Goal: Obtain resource: Download file/media

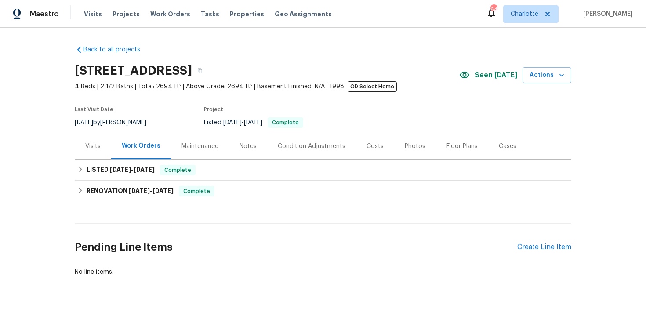
scroll to position [20, 0]
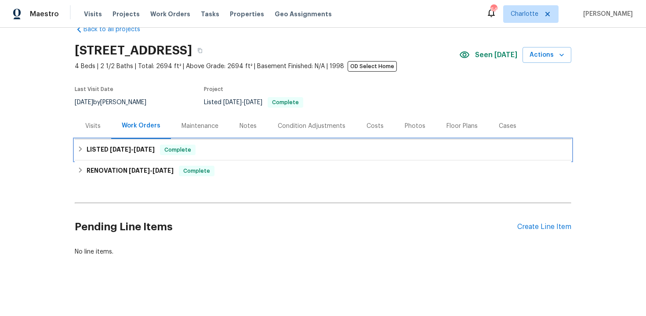
click at [227, 151] on div "LISTED 8/25/25 - 8/29/25 Complete" at bounding box center [323, 150] width 492 height 11
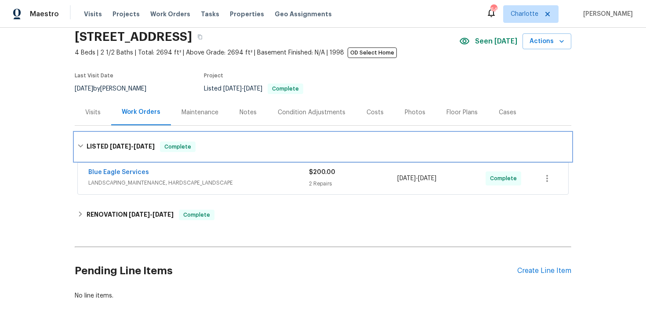
scroll to position [73, 0]
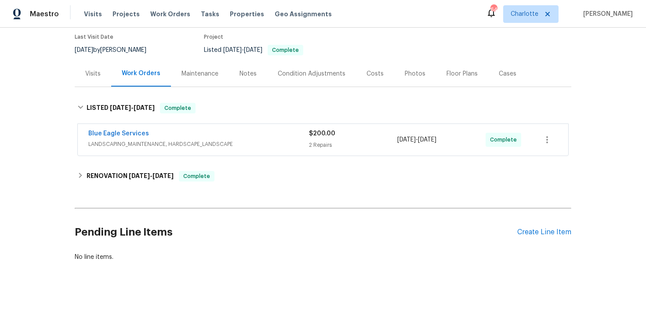
click at [271, 135] on div "Blue Eagle Services" at bounding box center [198, 134] width 221 height 11
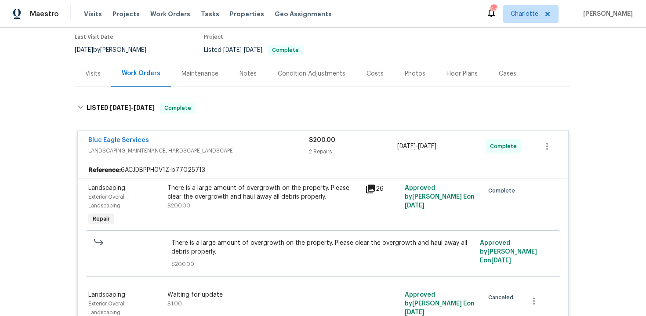
scroll to position [116, 0]
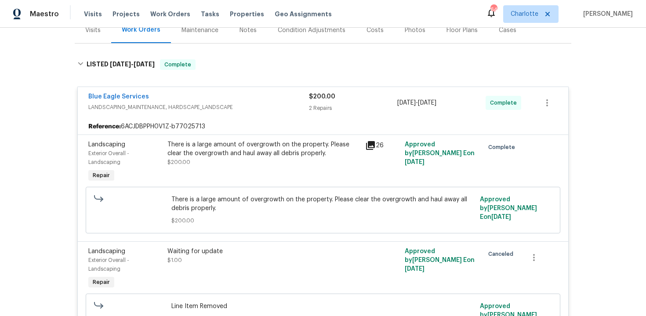
click at [249, 104] on span "LANDSCAPING_MAINTENANCE, HARDSCAPE_LANDSCAPE" at bounding box center [198, 107] width 221 height 9
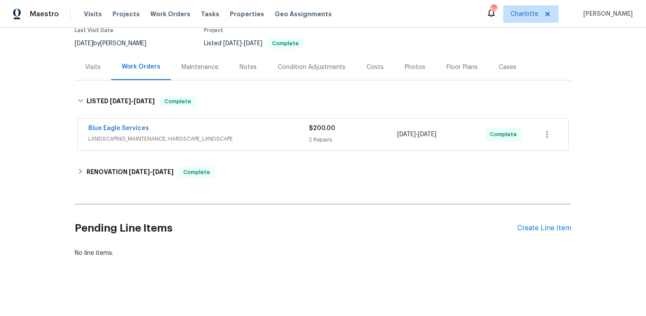
scroll to position [78, 0]
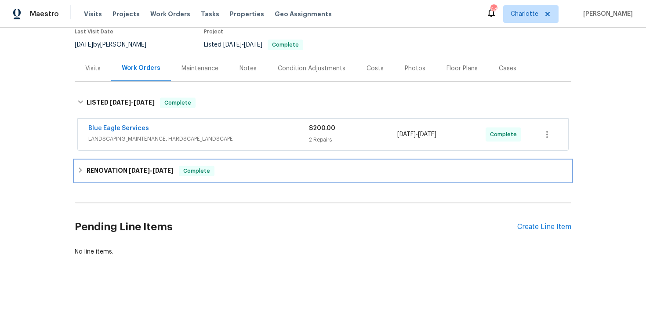
click at [253, 169] on div "RENOVATION 4/21/25 - 6/10/25 Complete" at bounding box center [323, 171] width 492 height 11
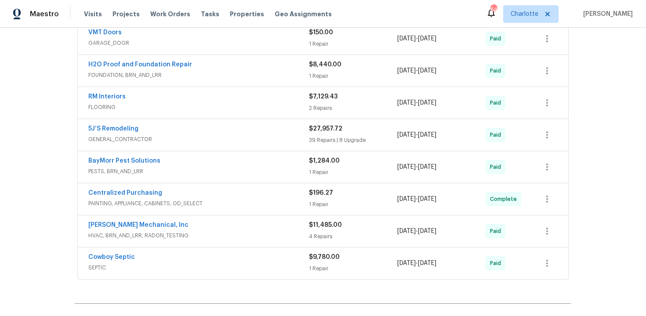
scroll to position [438, 0]
click at [228, 66] on div "H2O Proof and Foundation Repair" at bounding box center [198, 65] width 221 height 11
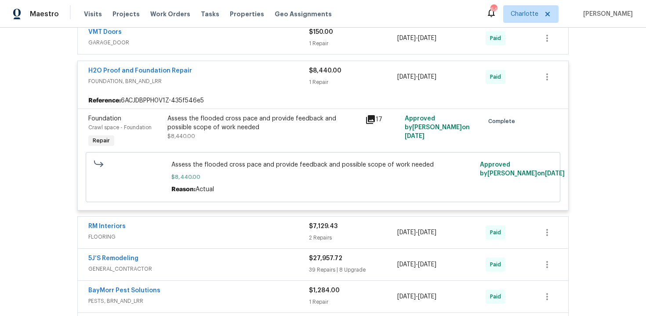
click at [232, 74] on div "H2O Proof and Foundation Repair" at bounding box center [198, 71] width 221 height 11
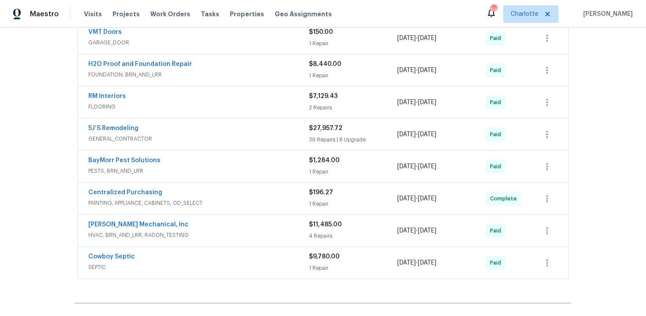
click at [247, 265] on span "SEPTIC" at bounding box center [198, 267] width 221 height 9
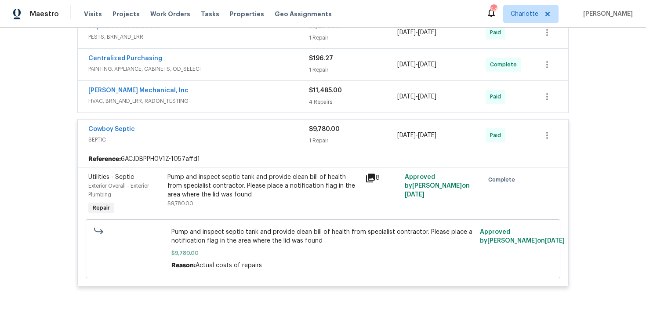
scroll to position [582, 0]
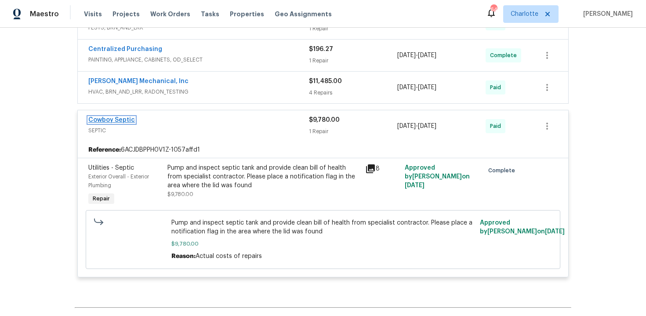
click at [115, 122] on link "Cowboy Septic" at bounding box center [111, 120] width 47 height 6
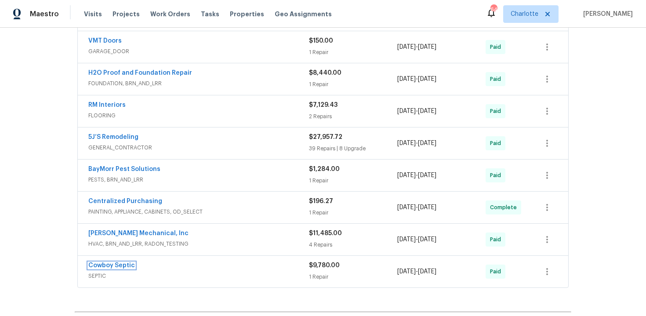
scroll to position [429, 0]
click at [246, 134] on div "5J’S Remodeling" at bounding box center [198, 138] width 221 height 11
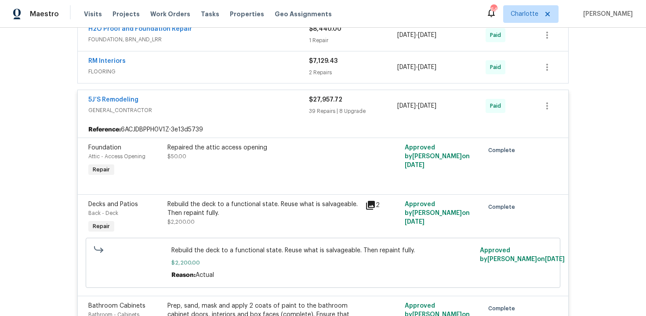
scroll to position [472, 0]
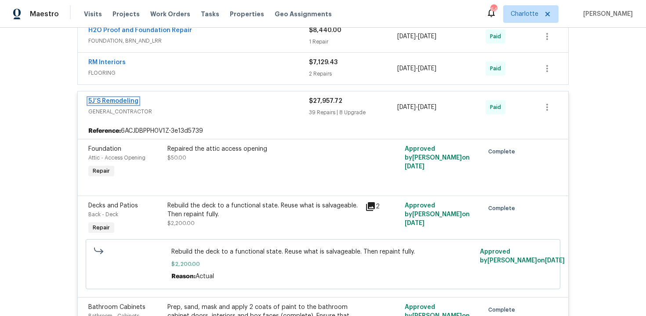
click at [123, 99] on link "5J’S Remodeling" at bounding box center [113, 101] width 50 height 6
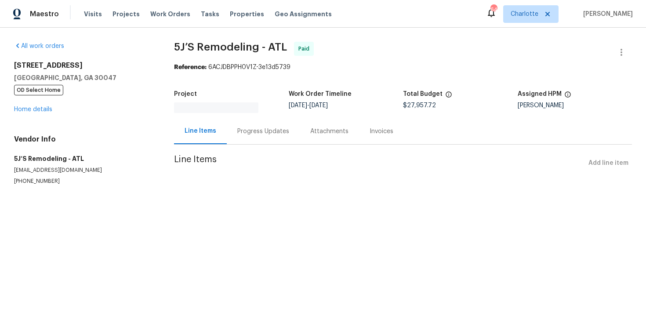
click at [359, 132] on div "Invoices" at bounding box center [381, 131] width 45 height 26
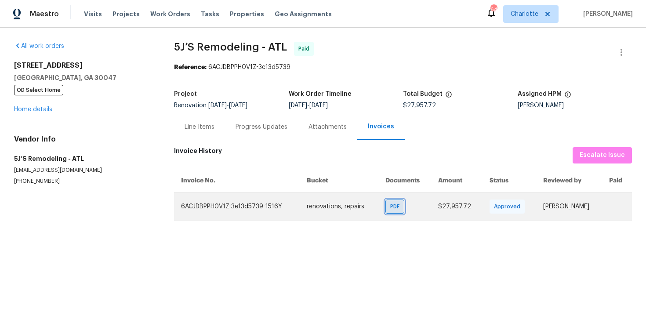
click at [390, 210] on span "PDF" at bounding box center [396, 206] width 13 height 9
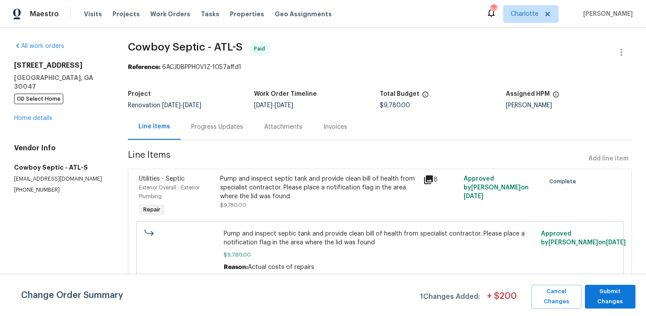
click at [339, 123] on div "Invoices" at bounding box center [336, 127] width 24 height 9
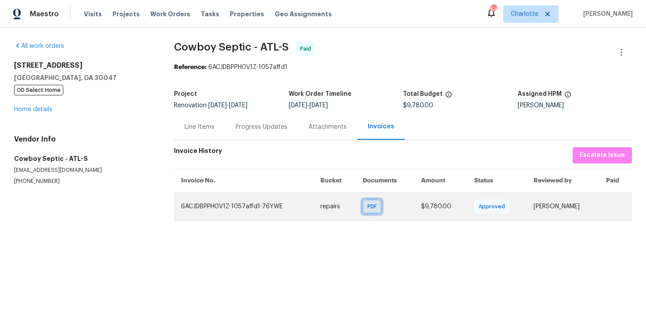
click at [368, 204] on span "PDF" at bounding box center [374, 206] width 13 height 9
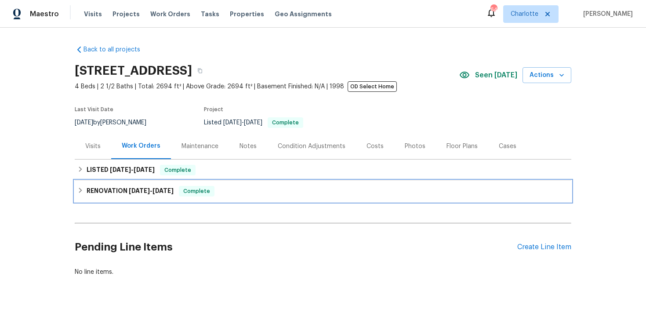
click at [311, 190] on div "RENOVATION 4/21/25 - 6/10/25 Complete" at bounding box center [323, 191] width 492 height 11
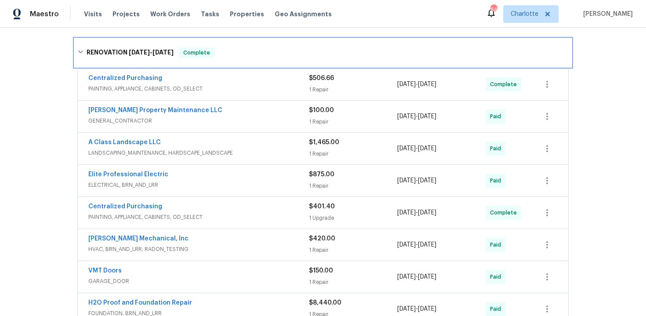
scroll to position [160, 0]
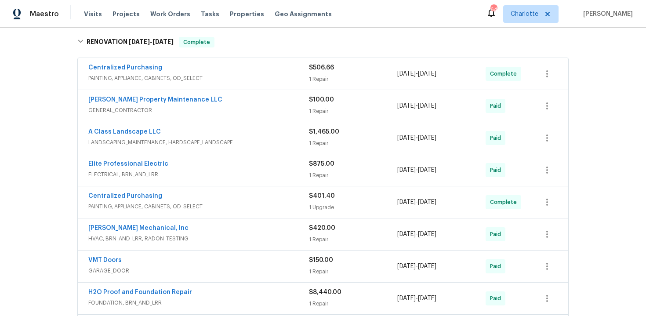
click at [223, 102] on div "Glen Property Maintenance LLC" at bounding box center [198, 100] width 221 height 11
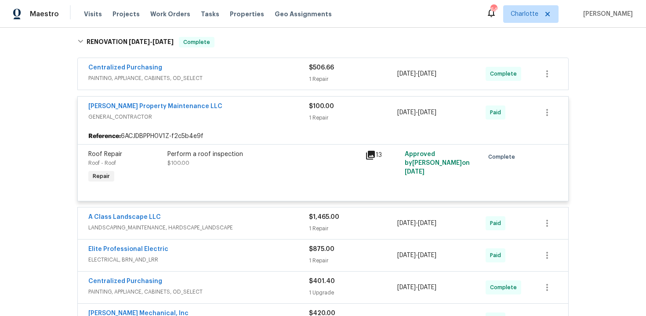
click at [216, 106] on div "Glen Property Maintenance LLC" at bounding box center [198, 107] width 221 height 11
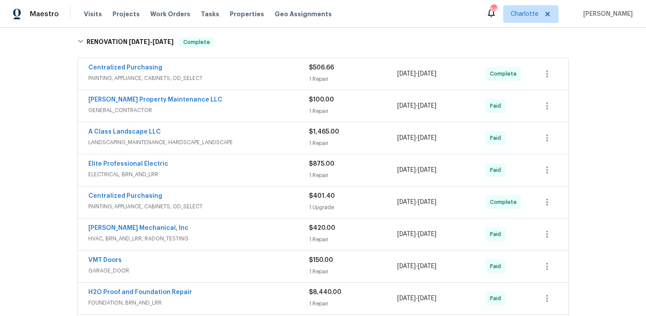
click at [246, 133] on div "A Class Landscape LLC" at bounding box center [198, 133] width 221 height 11
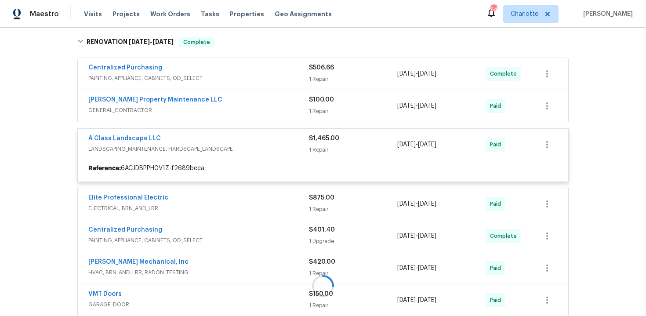
click at [251, 139] on div at bounding box center [323, 286] width 497 height 516
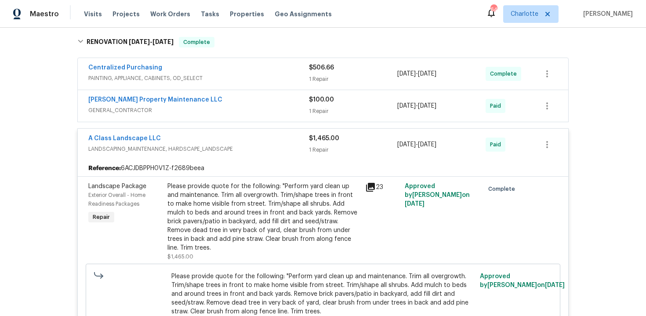
click at [241, 135] on div "A Class Landscape LLC" at bounding box center [198, 139] width 221 height 11
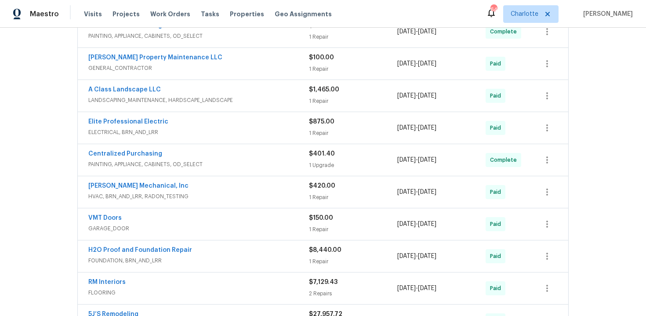
scroll to position [240, 0]
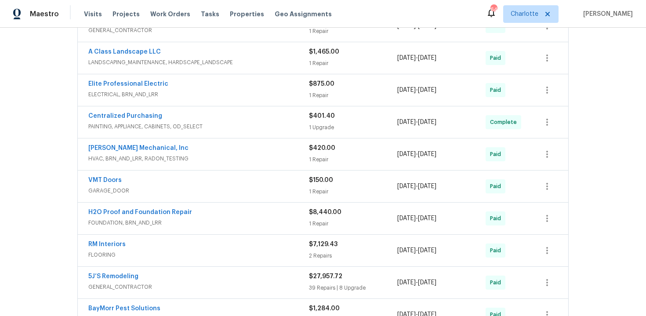
click at [216, 151] on div "JH Martin Mechanical, Inc" at bounding box center [198, 149] width 221 height 11
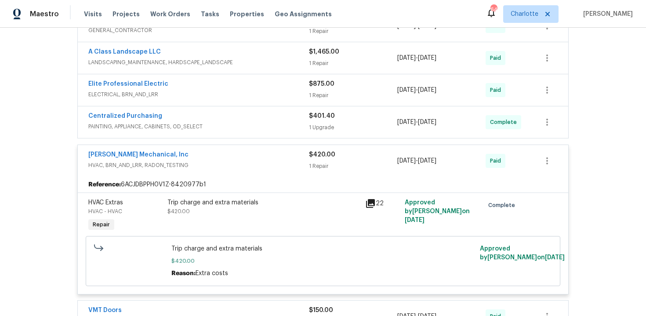
click at [215, 156] on div "JH Martin Mechanical, Inc" at bounding box center [198, 155] width 221 height 11
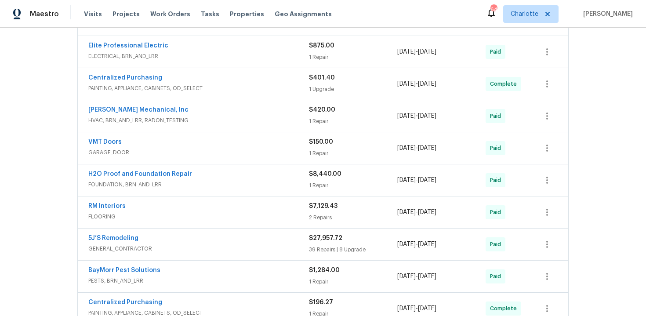
scroll to position [288, 0]
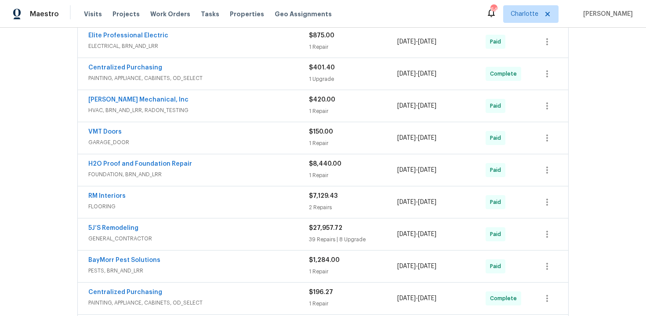
click at [220, 131] on div "VMT Doors" at bounding box center [198, 133] width 221 height 11
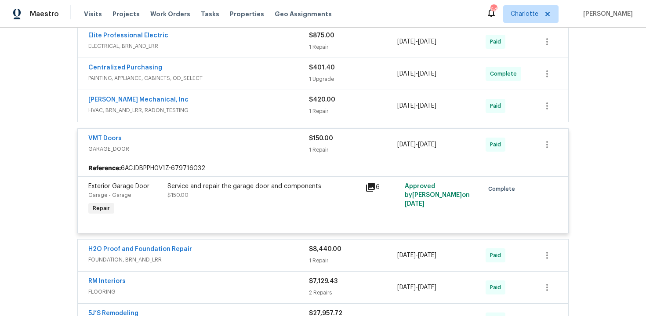
click at [238, 137] on div "VMT Doors" at bounding box center [198, 139] width 221 height 11
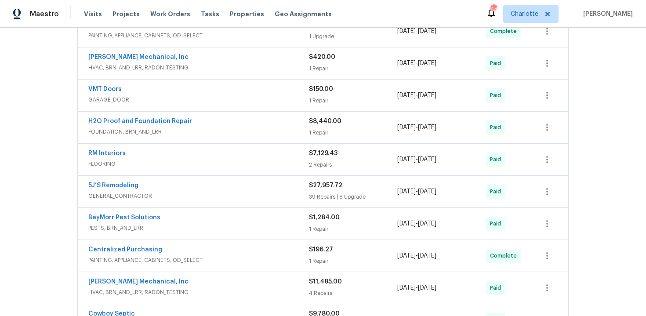
scroll to position [374, 0]
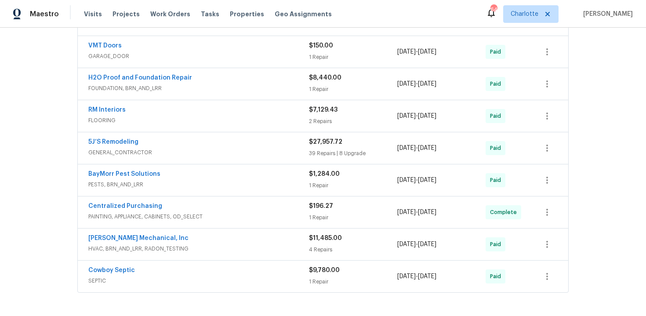
click at [228, 81] on div "H2O Proof and Foundation Repair" at bounding box center [198, 78] width 221 height 11
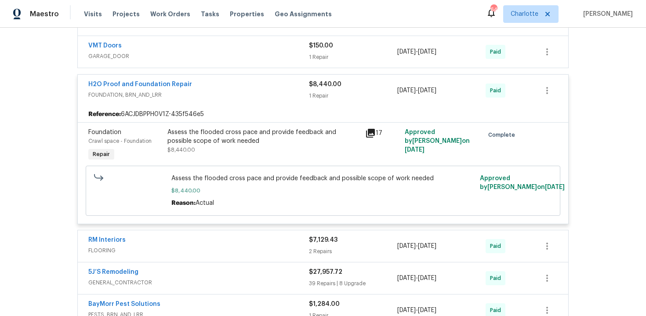
click at [228, 87] on div "H2O Proof and Foundation Repair" at bounding box center [198, 85] width 221 height 11
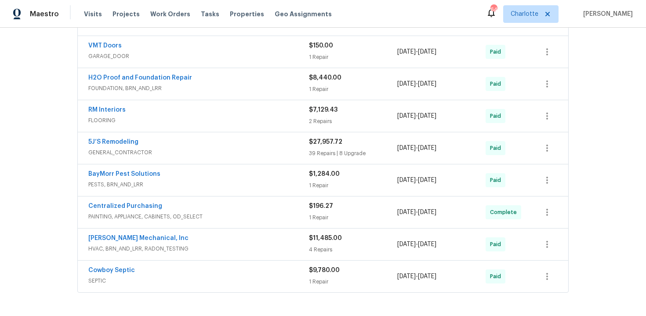
click at [226, 111] on div "RM Interiors" at bounding box center [198, 111] width 221 height 11
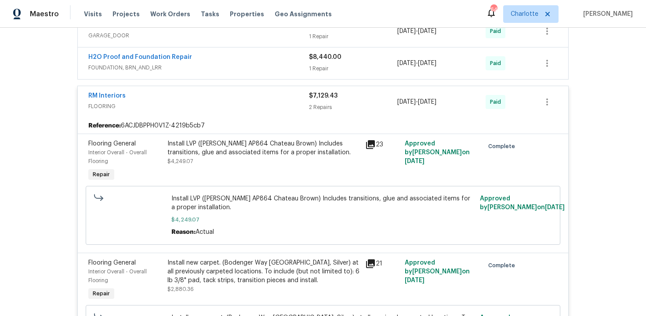
scroll to position [397, 0]
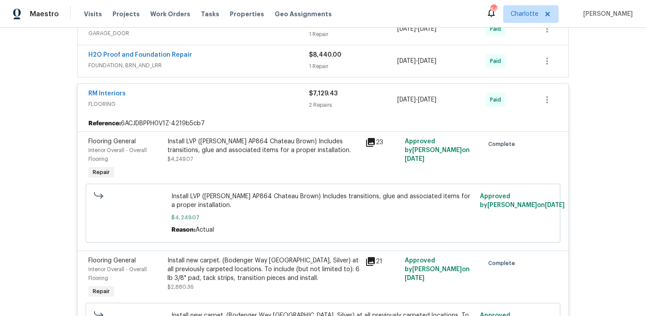
click at [200, 98] on div "RM Interiors" at bounding box center [198, 94] width 221 height 11
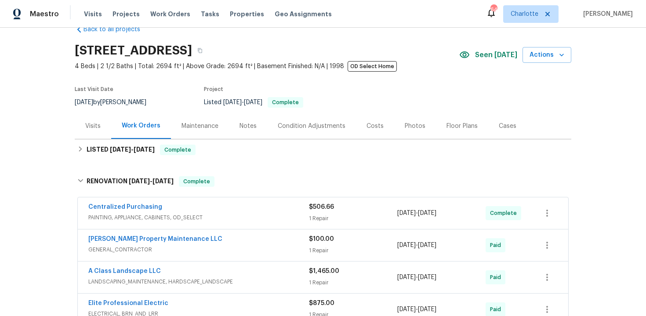
scroll to position [0, 0]
